Goal: Task Accomplishment & Management: Complete application form

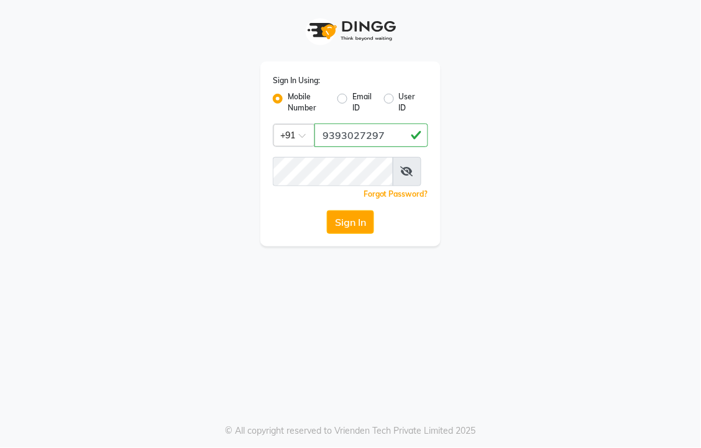
scroll to position [0, 1]
type input "9393027297"
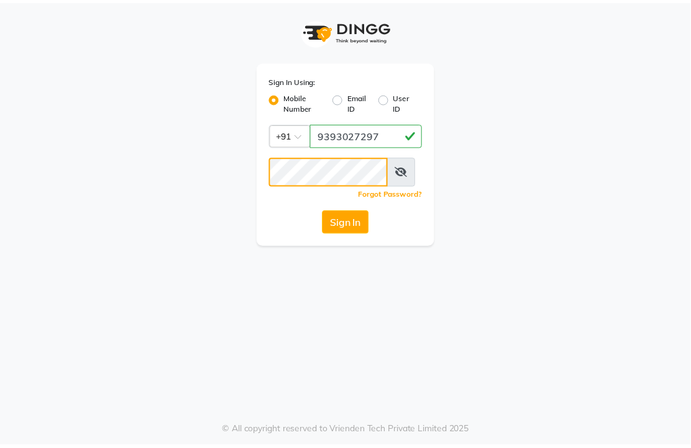
scroll to position [0, 0]
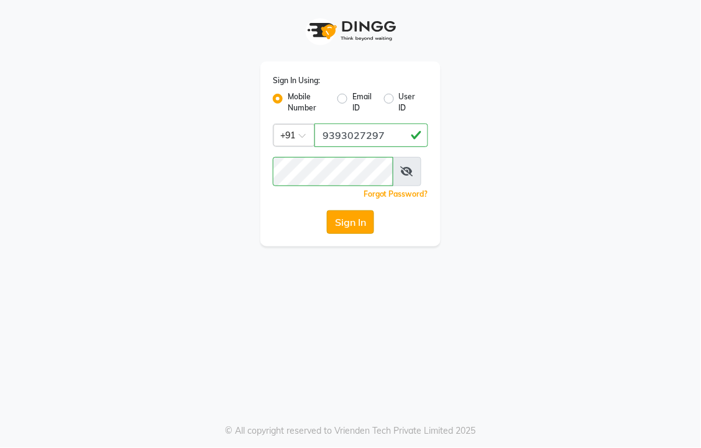
click at [363, 234] on button "Sign In" at bounding box center [350, 223] width 47 height 24
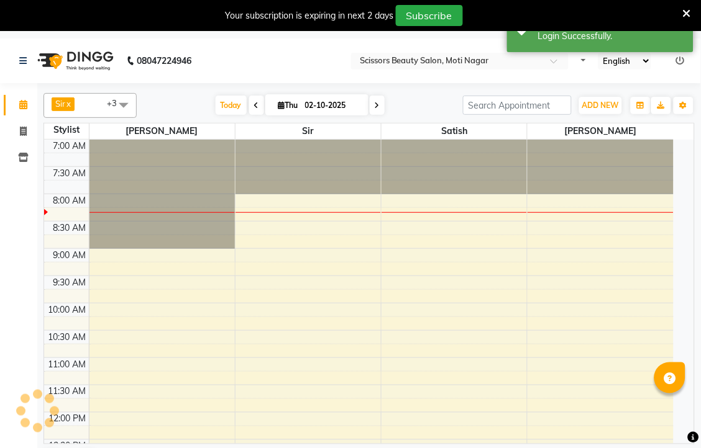
select select "en"
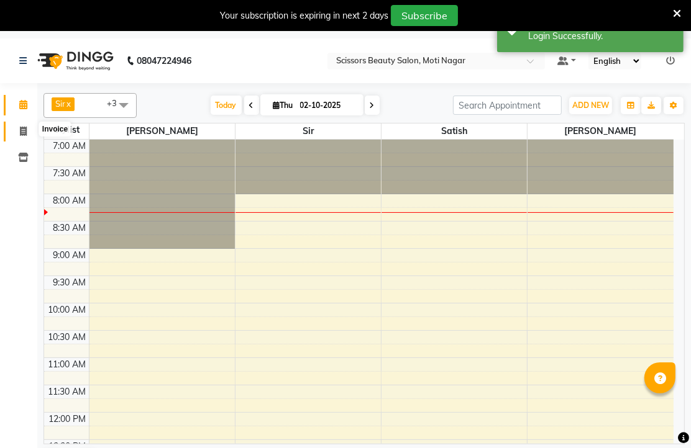
click at [20, 131] on icon at bounding box center [23, 131] width 7 height 9
select select "service"
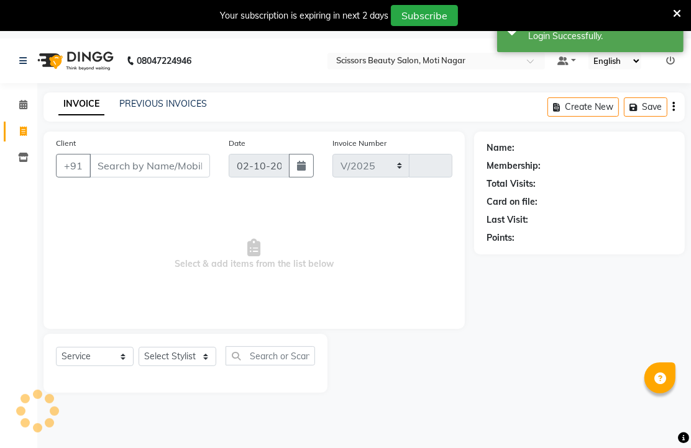
select select "7057"
type input "3832"
click at [165, 178] on input "Client" at bounding box center [149, 166] width 121 height 24
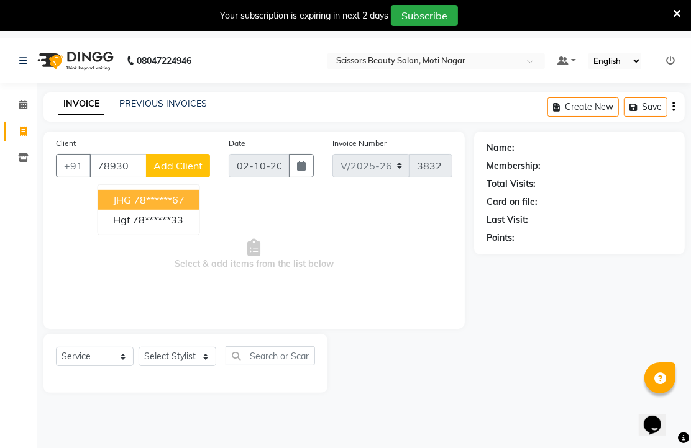
drag, startPoint x: 165, startPoint y: 216, endPoint x: 168, endPoint y: 232, distance: 16.4
click at [166, 206] on ngb-highlight "78******67" at bounding box center [159, 200] width 51 height 12
type input "78******67"
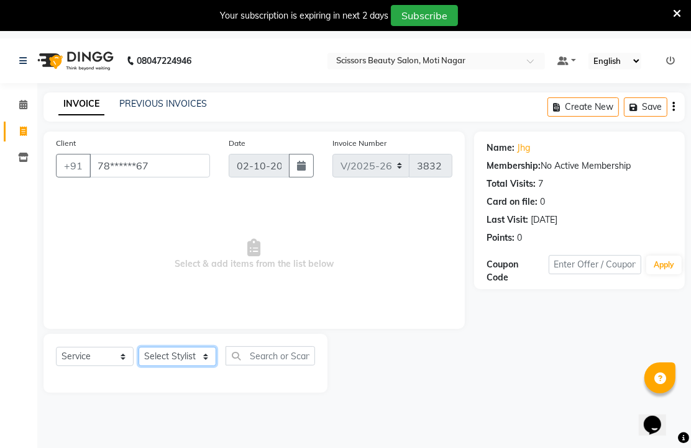
click at [163, 366] on select "Select Stylist Arman [PERSON_NAME] [PERSON_NAME] [PERSON_NAME] Sir Staff" at bounding box center [178, 356] width 78 height 19
select select "58456"
click at [143, 366] on select "Select Stylist Arman [PERSON_NAME] [PERSON_NAME] [PERSON_NAME] Sir Staff" at bounding box center [178, 356] width 78 height 19
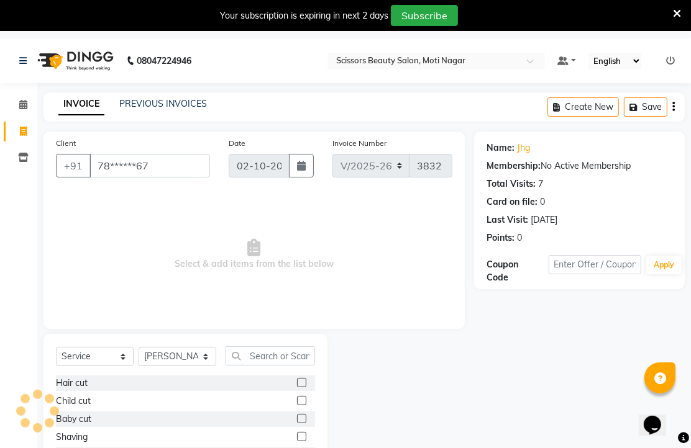
click at [297, 391] on div at bounding box center [306, 384] width 18 height 16
click at [297, 388] on label at bounding box center [301, 382] width 9 height 9
click at [297, 388] on input "checkbox" at bounding box center [301, 384] width 8 height 8
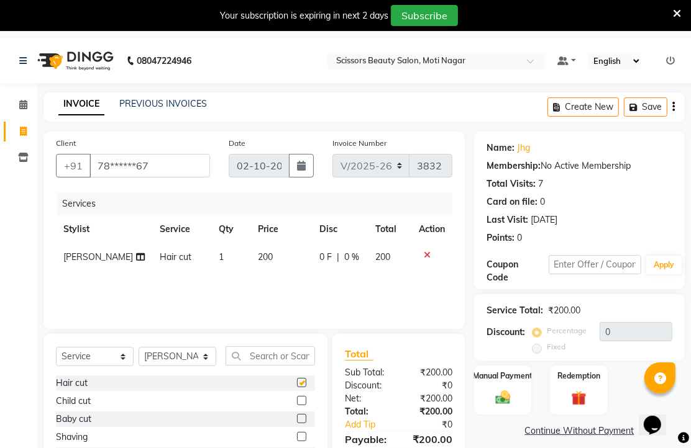
checkbox input "false"
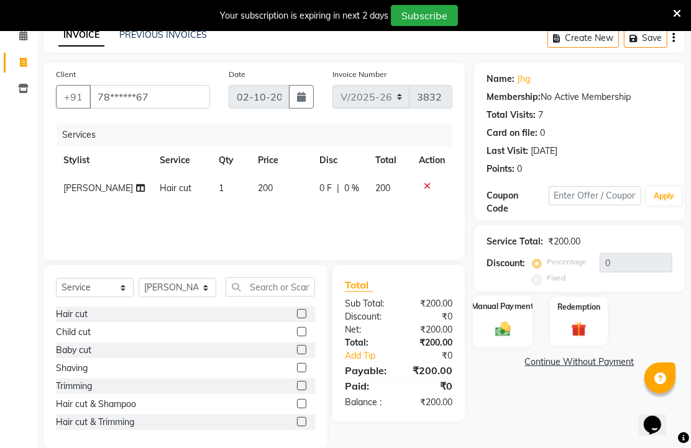
click at [504, 338] on img at bounding box center [502, 329] width 25 height 18
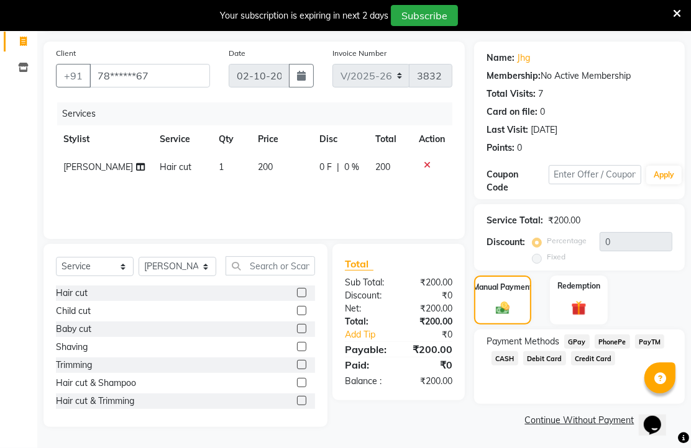
scroll to position [140, 0]
click at [619, 340] on span "PhonePe" at bounding box center [611, 342] width 35 height 14
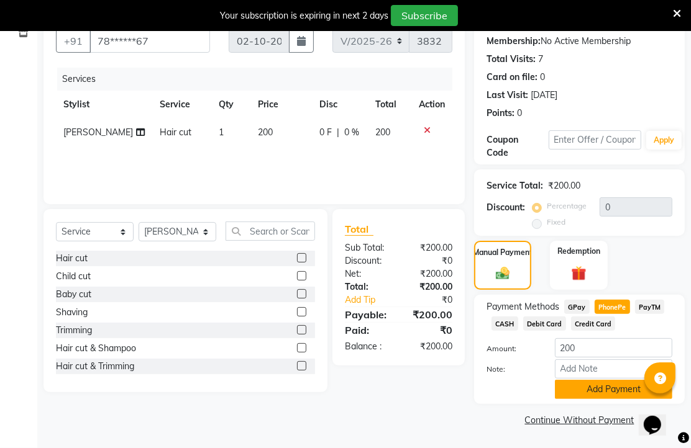
click at [611, 380] on button "Add Payment" at bounding box center [613, 389] width 117 height 19
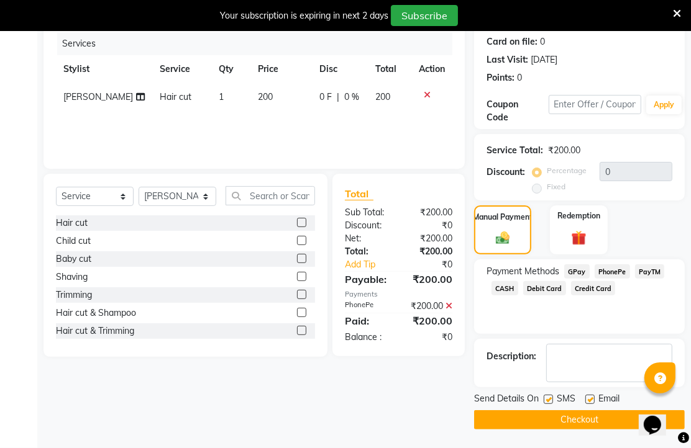
scroll to position [227, 0]
click at [592, 396] on label at bounding box center [589, 399] width 9 height 9
click at [592, 396] on input "checkbox" at bounding box center [589, 400] width 8 height 8
checkbox input "false"
click at [590, 414] on button "Checkout" at bounding box center [579, 420] width 211 height 19
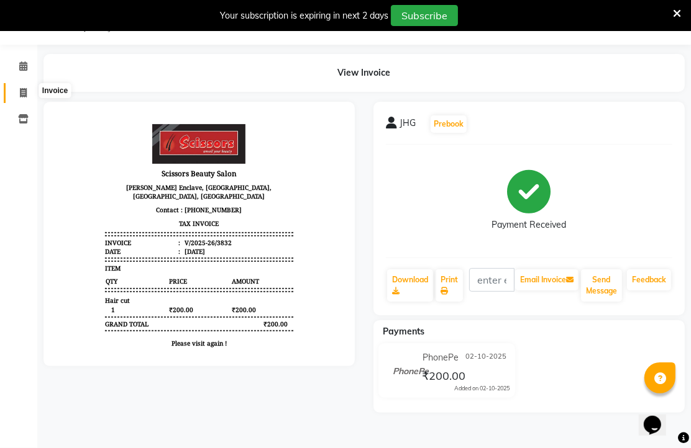
click at [27, 86] on span at bounding box center [23, 93] width 22 height 14
select select "service"
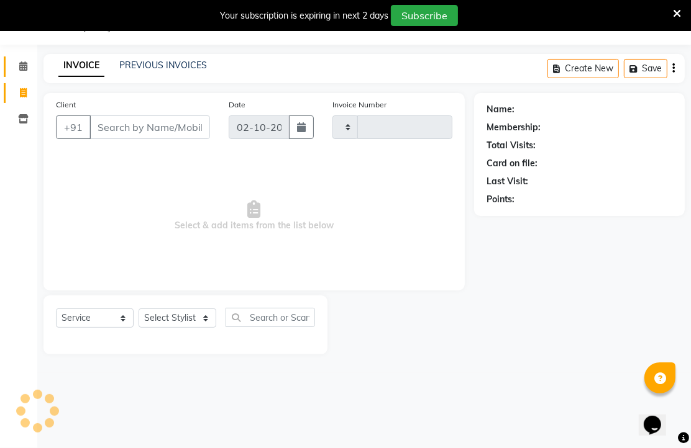
scroll to position [39, 0]
type input "3833"
select select "7057"
click at [185, 139] on input "Client" at bounding box center [149, 128] width 121 height 24
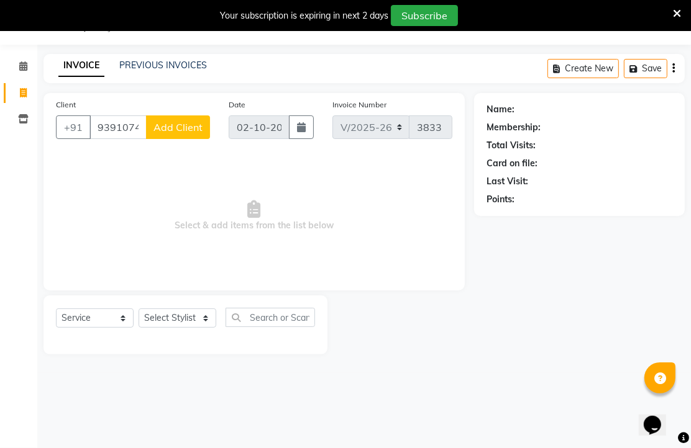
type input "9391074157"
click at [175, 328] on select "Select Stylist Arman [PERSON_NAME] [PERSON_NAME] [PERSON_NAME] Sir Staff" at bounding box center [178, 318] width 78 height 19
select select "58456"
click at [143, 328] on select "Select Stylist Arman [PERSON_NAME] [PERSON_NAME] [PERSON_NAME] Sir Staff" at bounding box center [178, 318] width 78 height 19
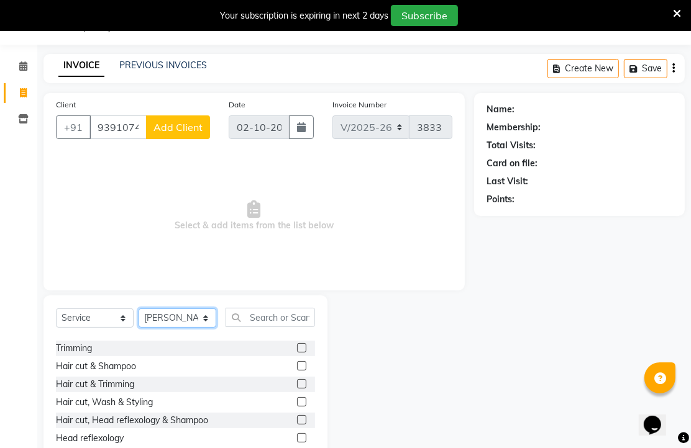
scroll to position [69, 0]
click at [297, 388] on label at bounding box center [301, 383] width 9 height 9
click at [297, 388] on input "checkbox" at bounding box center [301, 384] width 8 height 8
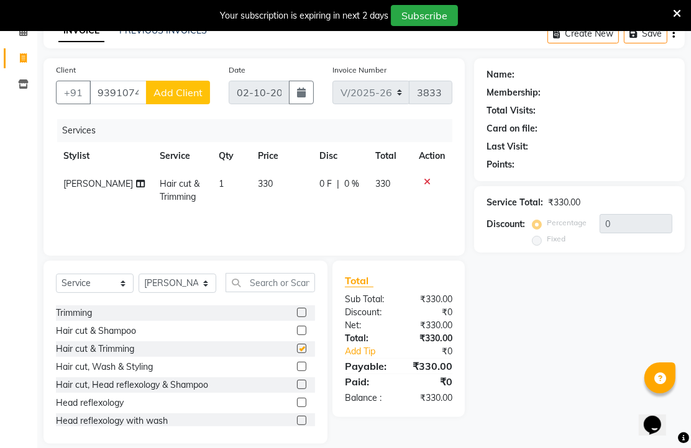
checkbox input "false"
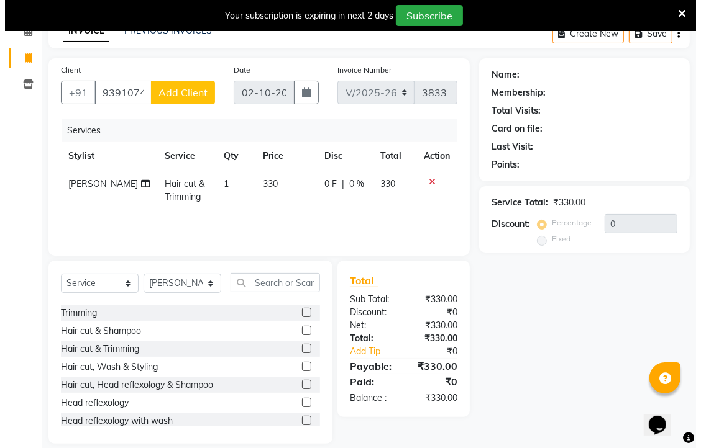
scroll to position [107, 0]
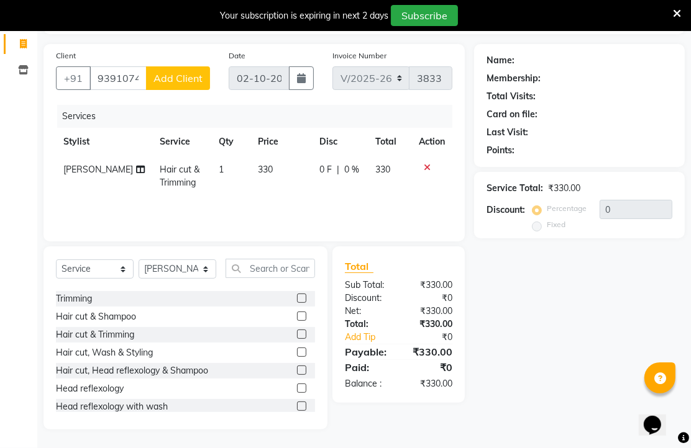
click at [184, 79] on span "Add Client" at bounding box center [177, 78] width 49 height 12
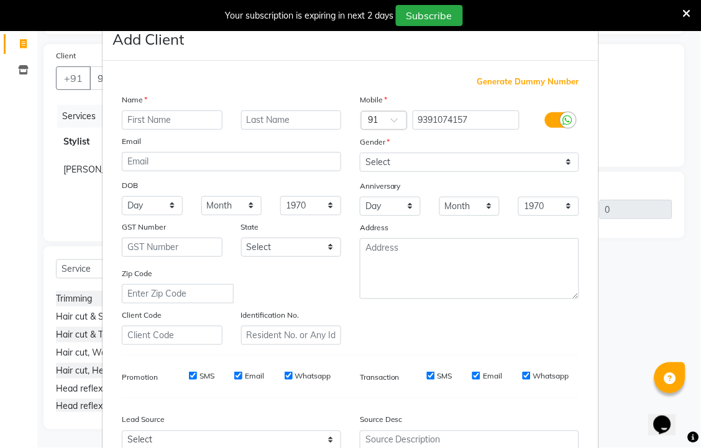
click at [175, 130] on input "text" at bounding box center [172, 120] width 101 height 19
type input "bhg"
click at [408, 172] on select "Select [DEMOGRAPHIC_DATA] [DEMOGRAPHIC_DATA] Other Prefer Not To Say" at bounding box center [469, 162] width 219 height 19
select select "[DEMOGRAPHIC_DATA]"
click at [360, 172] on select "Select [DEMOGRAPHIC_DATA] [DEMOGRAPHIC_DATA] Other Prefer Not To Say" at bounding box center [469, 162] width 219 height 19
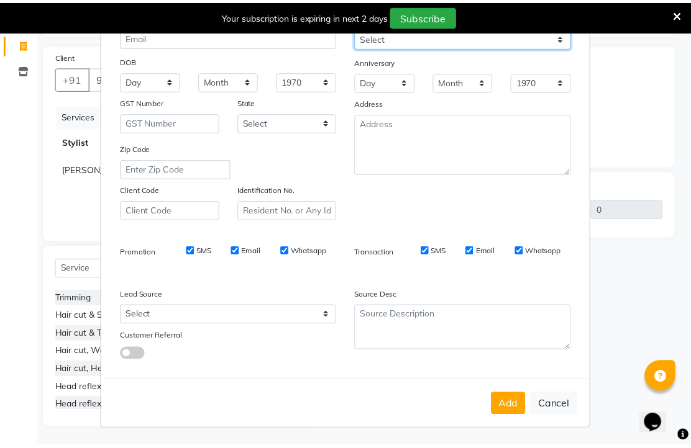
scroll to position [236, 0]
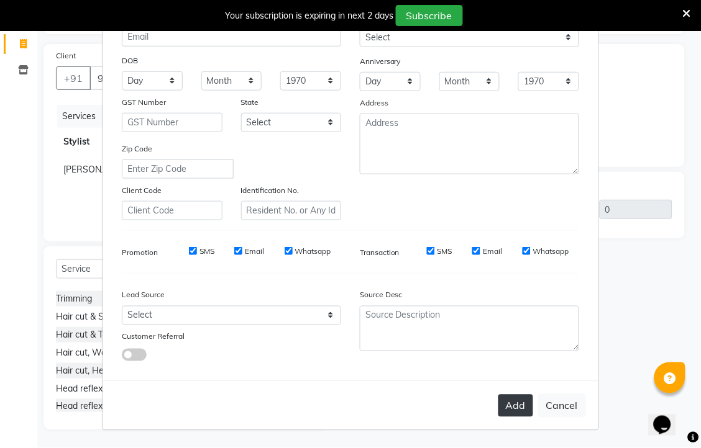
click at [498, 395] on button "Add" at bounding box center [515, 406] width 35 height 22
type input "93******57"
select select
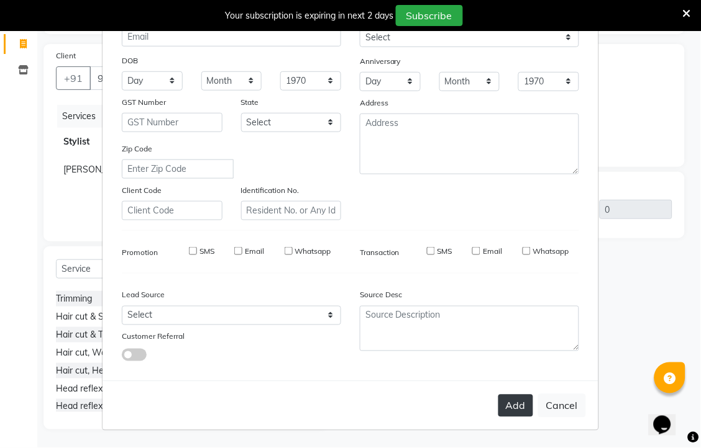
select select
checkbox input "false"
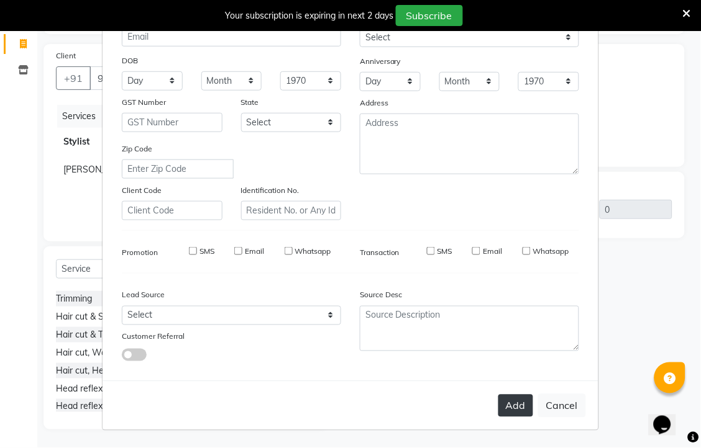
checkbox input "false"
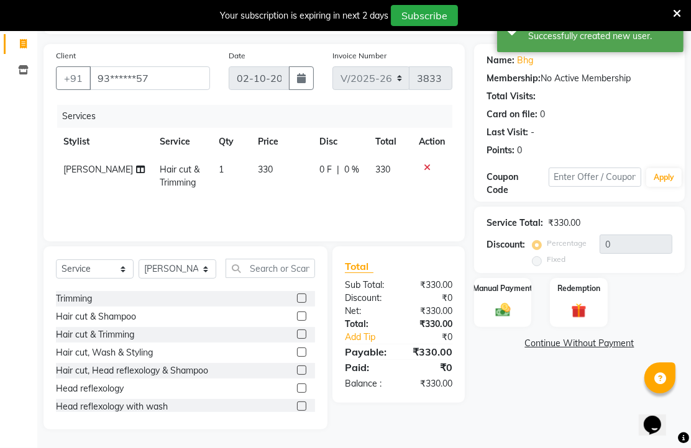
scroll to position [137, 0]
drag, startPoint x: 504, startPoint y: 305, endPoint x: 545, endPoint y: 320, distance: 44.2
click at [504, 306] on img at bounding box center [503, 310] width 24 height 17
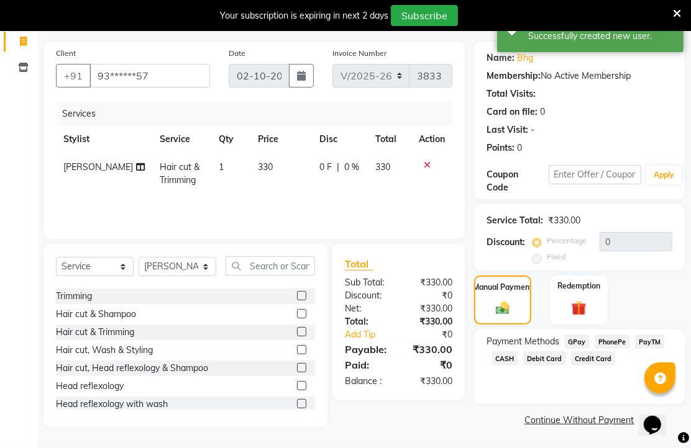
click at [610, 339] on span "PhonePe" at bounding box center [611, 342] width 35 height 14
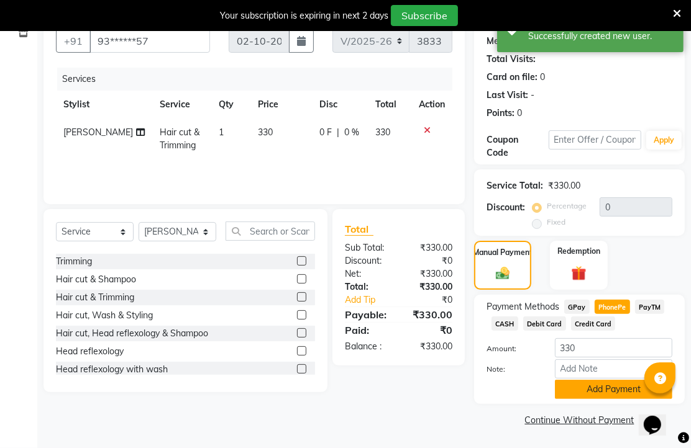
click at [588, 382] on button "Add Payment" at bounding box center [613, 389] width 117 height 19
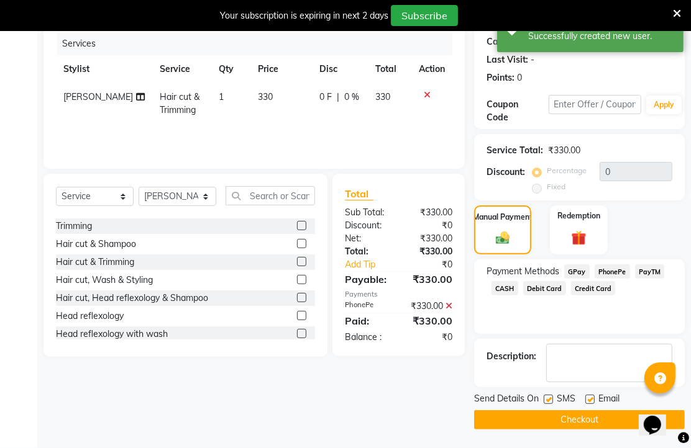
scroll to position [227, 0]
click at [593, 395] on label at bounding box center [589, 399] width 9 height 9
click at [593, 396] on input "checkbox" at bounding box center [589, 400] width 8 height 8
checkbox input "false"
click at [583, 411] on button "Checkout" at bounding box center [579, 420] width 211 height 19
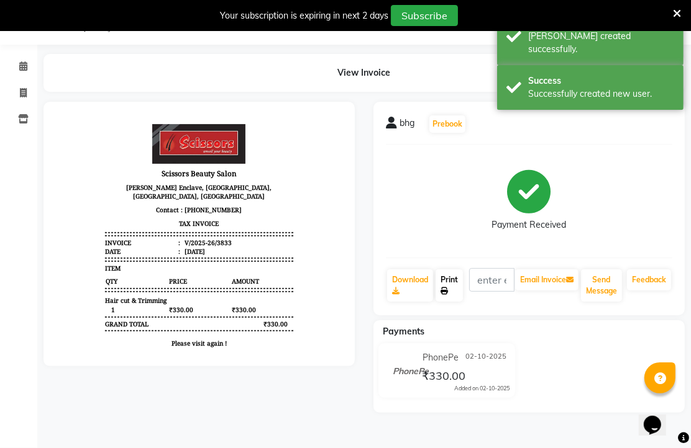
click at [455, 280] on link "Print" at bounding box center [448, 286] width 27 height 32
